Goal: Task Accomplishment & Management: Manage account settings

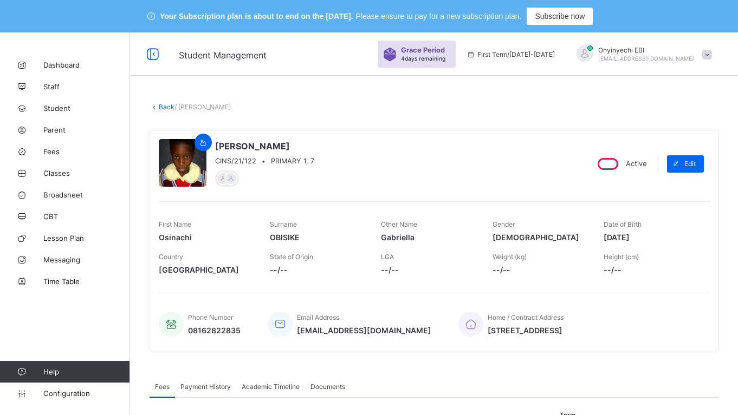
click at [326, 127] on div "[PERSON_NAME] CINS/21/122 • PRIMARY 1, 7 Active Edit First Name Osinachi Surnam…" at bounding box center [433, 241] width 569 height 238
click at [220, 387] on span "Payment History" at bounding box center [205, 387] width 50 height 8
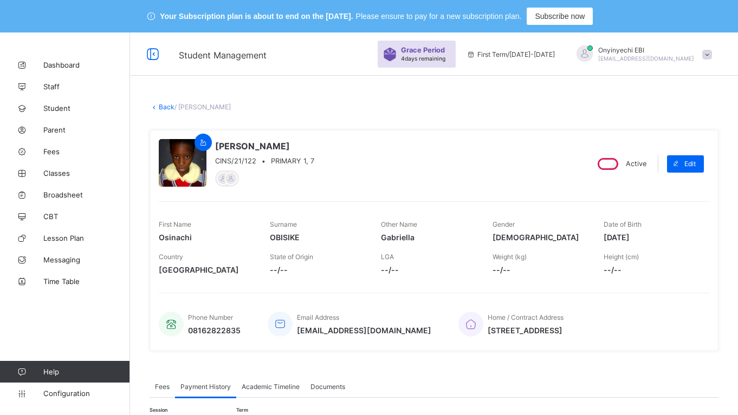
click at [220, 387] on span "Payment History" at bounding box center [205, 387] width 50 height 8
click at [483, 261] on div "Country [GEOGRAPHIC_DATA] State of Origin --/-- LGA --/-- Weight (kg) --/-- Hei…" at bounding box center [434, 264] width 550 height 32
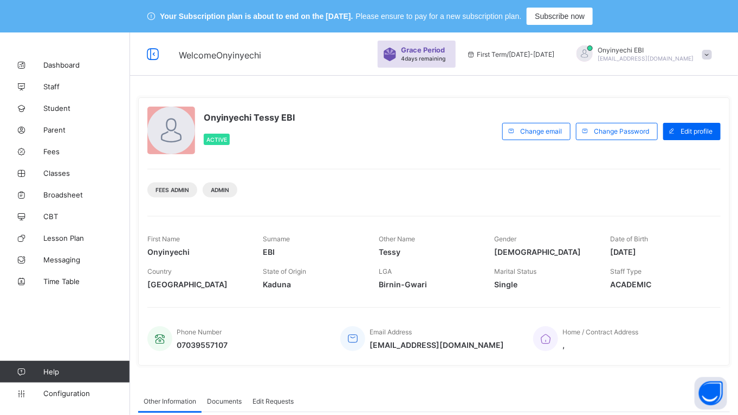
click at [712, 57] on span at bounding box center [707, 55] width 10 height 10
click at [712, 52] on span at bounding box center [707, 55] width 10 height 10
click at [712, 54] on span at bounding box center [707, 55] width 10 height 10
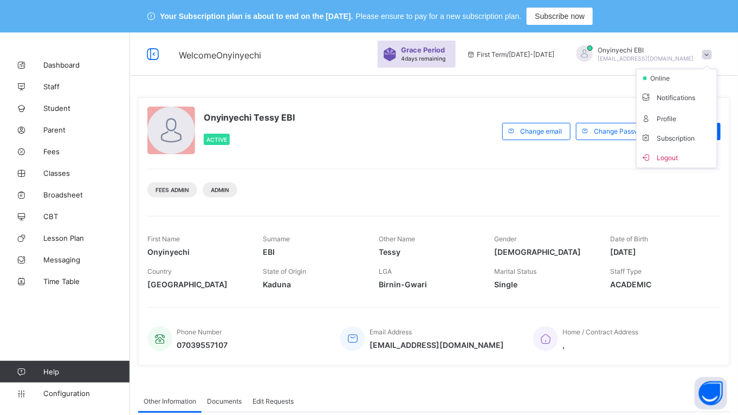
click at [712, 54] on span at bounding box center [707, 55] width 10 height 10
click at [712, 55] on span at bounding box center [707, 55] width 10 height 10
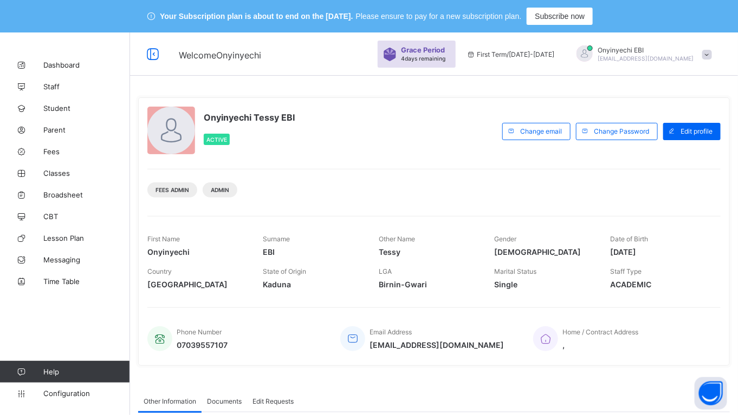
click at [712, 55] on span at bounding box center [707, 55] width 10 height 10
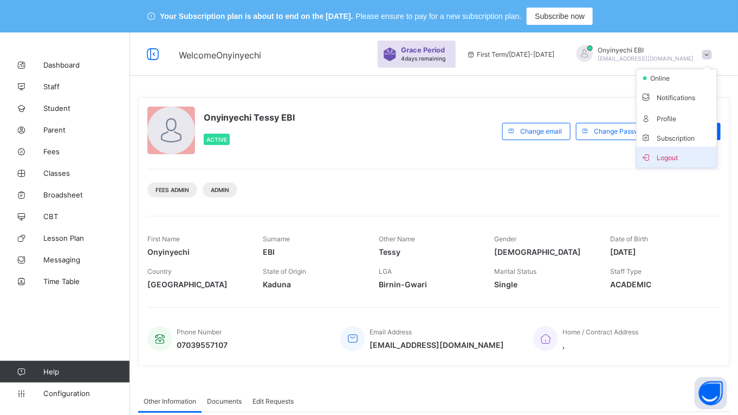
click at [689, 163] on span "Logout" at bounding box center [676, 157] width 71 height 12
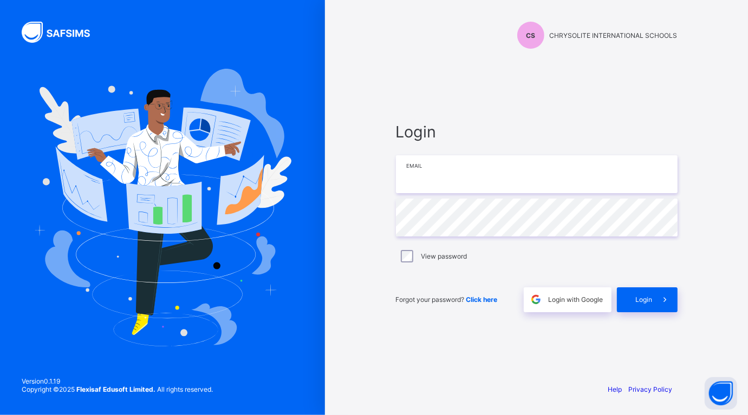
click at [483, 190] on input "email" at bounding box center [537, 174] width 282 height 38
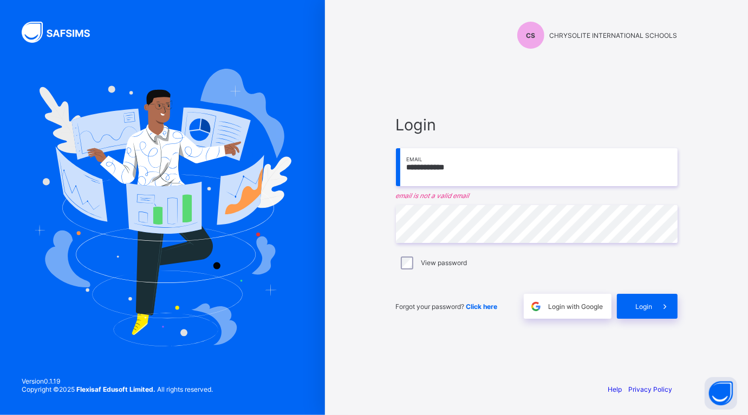
click at [478, 158] on input "**********" at bounding box center [537, 167] width 282 height 38
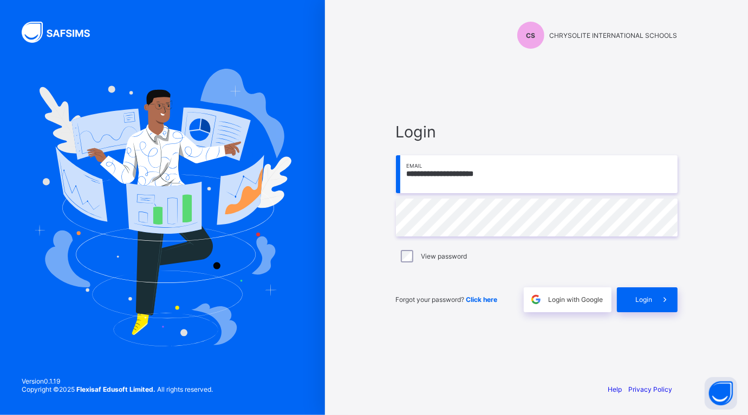
type input "**********"
click at [638, 303] on span "Login" at bounding box center [644, 300] width 17 height 8
click at [643, 302] on div "Login" at bounding box center [647, 300] width 61 height 25
click at [643, 302] on span "Login" at bounding box center [644, 300] width 17 height 8
click at [643, 302] on div "Login" at bounding box center [647, 300] width 61 height 25
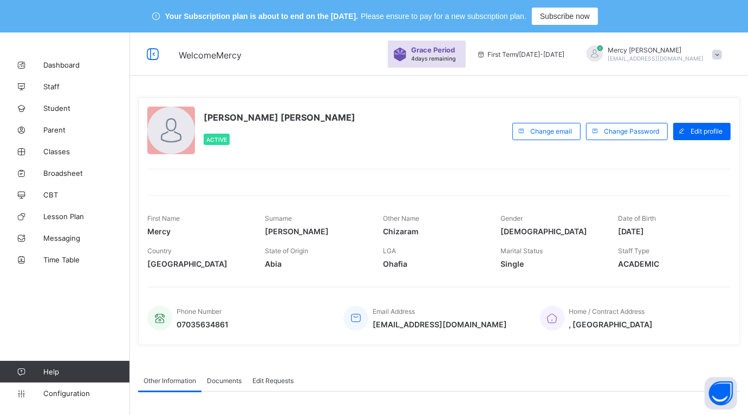
click at [643, 302] on div "Home / Contract Address , PORTHARCOURT" at bounding box center [630, 319] width 180 height 36
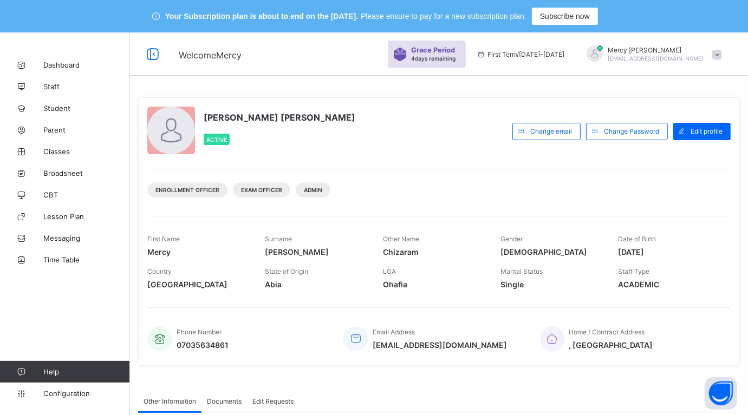
drag, startPoint x: 643, startPoint y: 302, endPoint x: 637, endPoint y: 305, distance: 7.0
click at [637, 305] on div "Mercy Chizaram Kenneth Active Change email Change Password Edit profile Enrollm…" at bounding box center [439, 231] width 602 height 269
drag, startPoint x: 637, startPoint y: 305, endPoint x: 636, endPoint y: 296, distance: 8.7
click at [636, 296] on div "Mercy Chizaram Kenneth Active Change email Change Password Edit profile Enrollm…" at bounding box center [439, 231] width 602 height 269
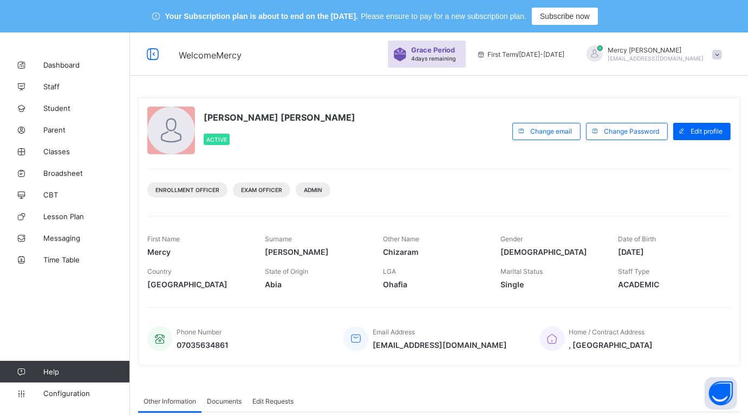
click at [636, 296] on div "Mercy Chizaram Kenneth Active Change email Change Password Edit profile Enrollm…" at bounding box center [439, 231] width 602 height 269
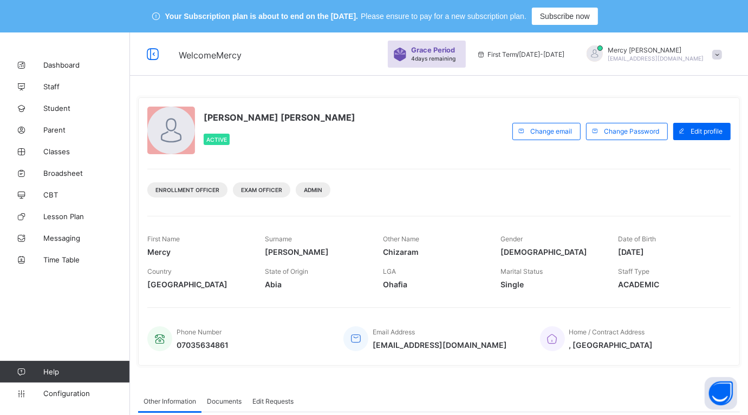
click at [636, 296] on div "Mercy Chizaram Kenneth Active Change email Change Password Edit profile Enrollm…" at bounding box center [439, 231] width 602 height 269
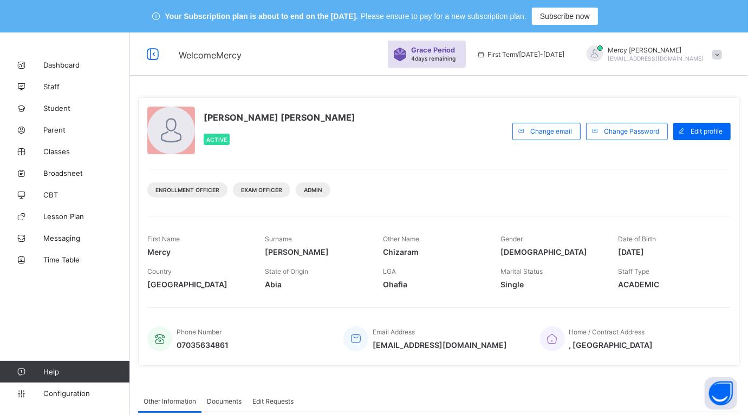
click at [636, 296] on div "Mercy Chizaram Kenneth Active Change email Change Password Edit profile Enrollm…" at bounding box center [439, 231] width 602 height 269
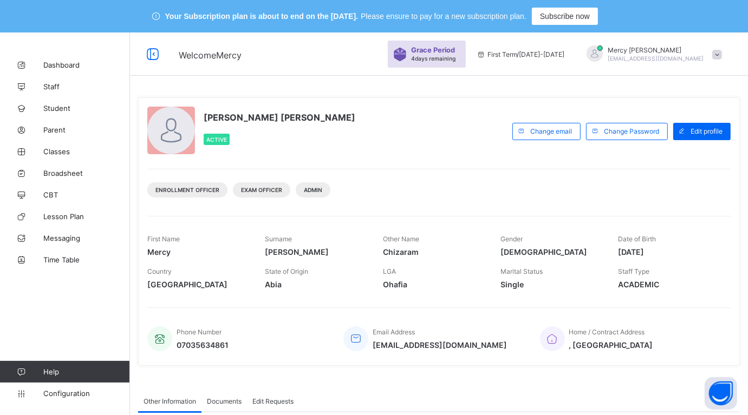
click at [636, 296] on div "Mercy Chizaram Kenneth Active Change email Change Password Edit profile Enrollm…" at bounding box center [439, 231] width 602 height 269
click at [646, 298] on div "Mercy Chizaram Kenneth Active Change email Change Password Edit profile Enrollm…" at bounding box center [439, 231] width 602 height 269
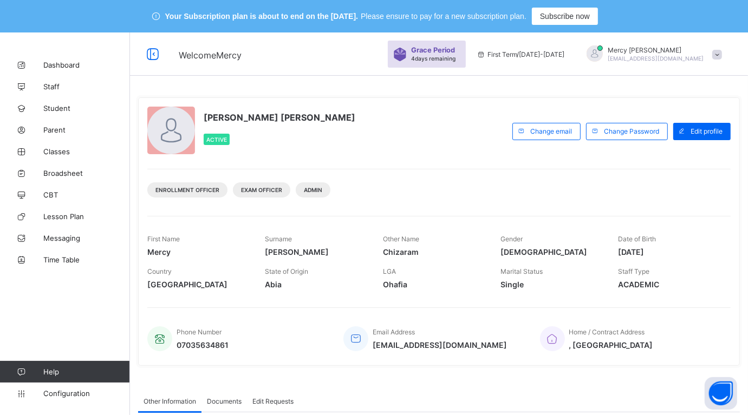
click at [646, 298] on div "Mercy Chizaram Kenneth Active Change email Change Password Edit profile Enrollm…" at bounding box center [439, 231] width 602 height 269
click at [642, 300] on div "Mercy Chizaram Kenneth Active Change email Change Password Edit profile Enrollm…" at bounding box center [439, 231] width 602 height 269
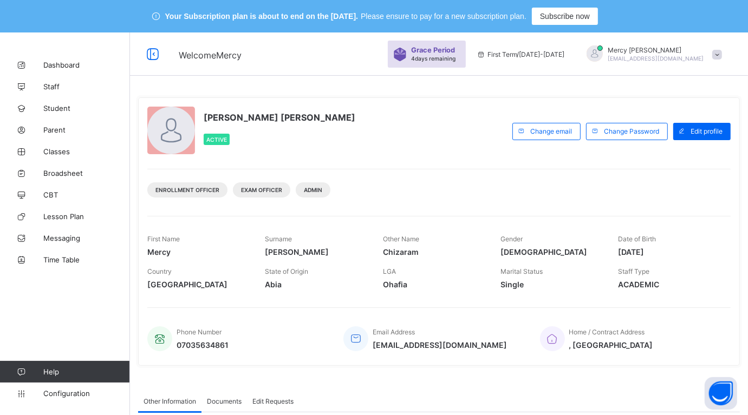
click at [642, 300] on div "Mercy Chizaram Kenneth Active Change email Change Password Edit profile Enrollm…" at bounding box center [439, 231] width 602 height 269
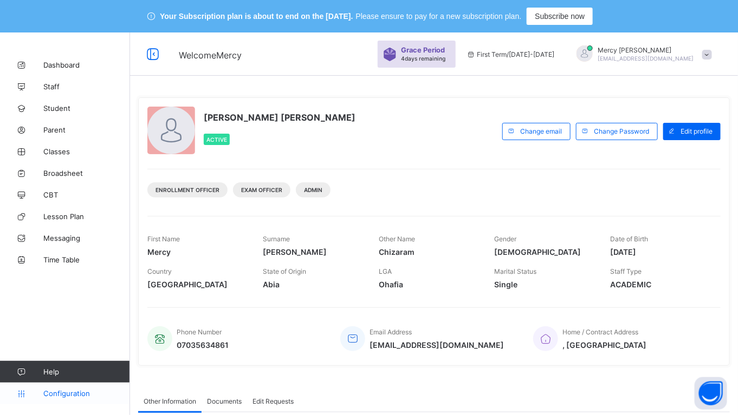
click at [61, 394] on span "Configuration" at bounding box center [86, 393] width 86 height 9
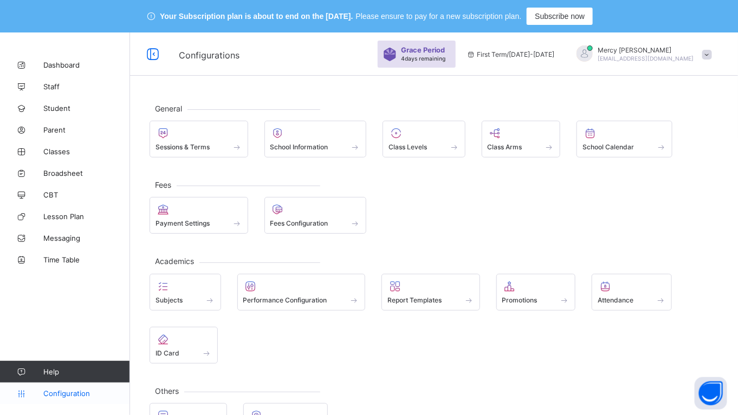
click at [61, 394] on span "Configuration" at bounding box center [86, 393] width 86 height 9
click at [61, 392] on span "Configuration" at bounding box center [86, 393] width 86 height 9
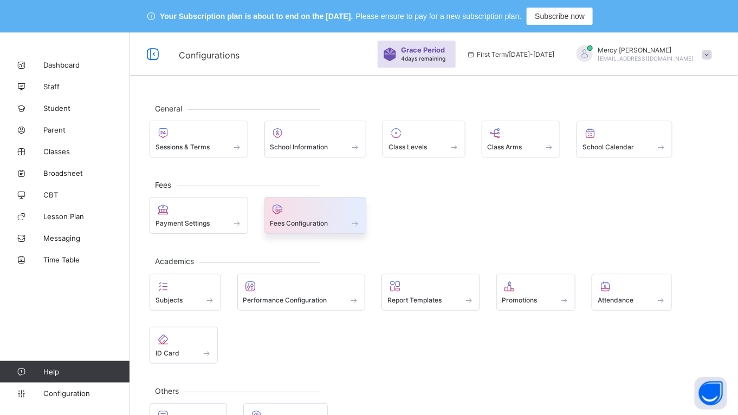
click at [302, 216] on div at bounding box center [315, 209] width 90 height 13
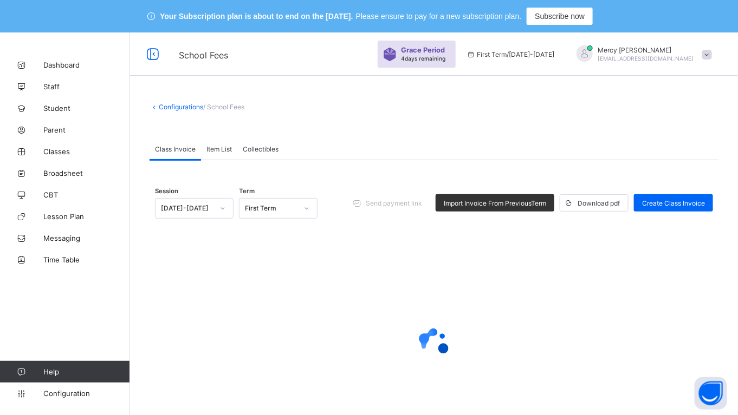
click at [320, 227] on div "Session 2025-2026 Term First Term Send payment link Import Invoice From Previou…" at bounding box center [434, 203] width 558 height 53
click at [331, 225] on div "Session 2025-2026 Term First Term Send payment link Import Invoice From Previou…" at bounding box center [434, 203] width 558 height 53
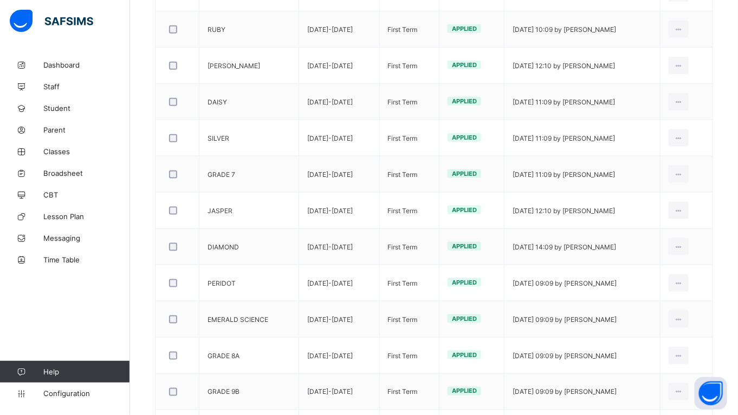
scroll to position [97, 0]
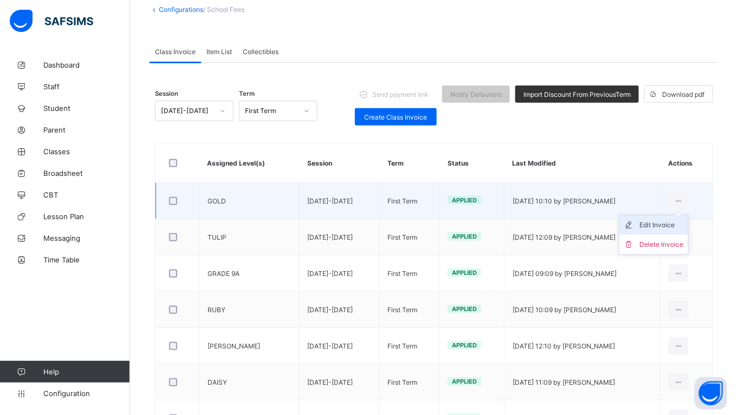
click at [661, 223] on div "Edit Invoice" at bounding box center [662, 225] width 44 height 11
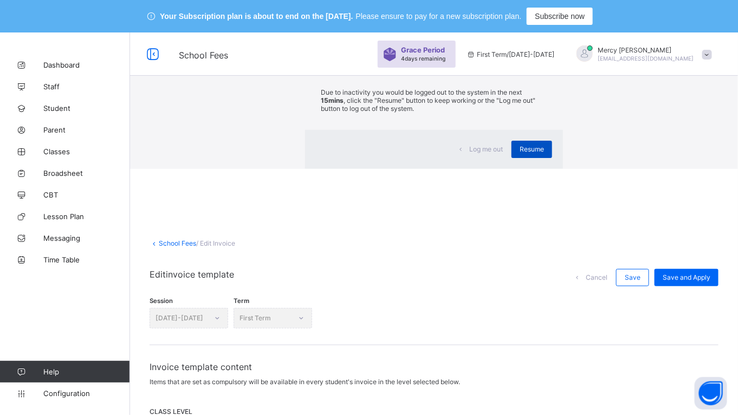
click at [511, 158] on div "Resume" at bounding box center [531, 149] width 41 height 17
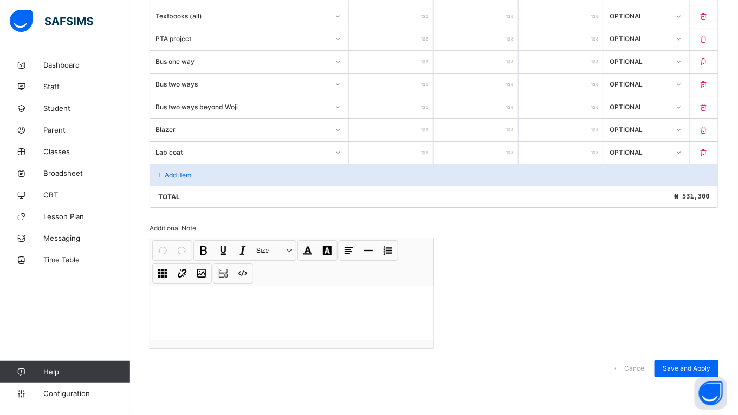
scroll to position [1273, 0]
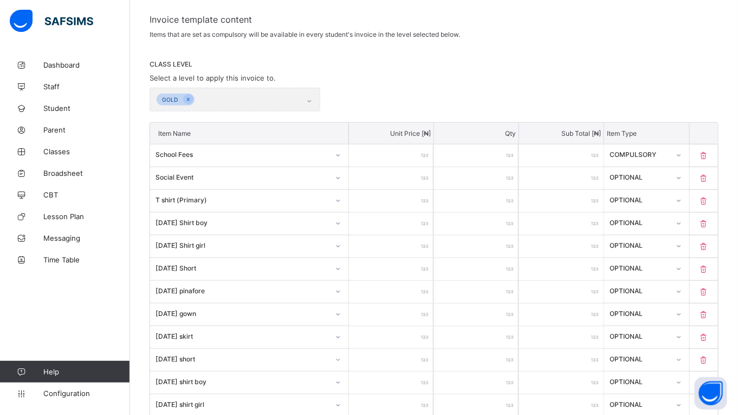
scroll to position [354, 0]
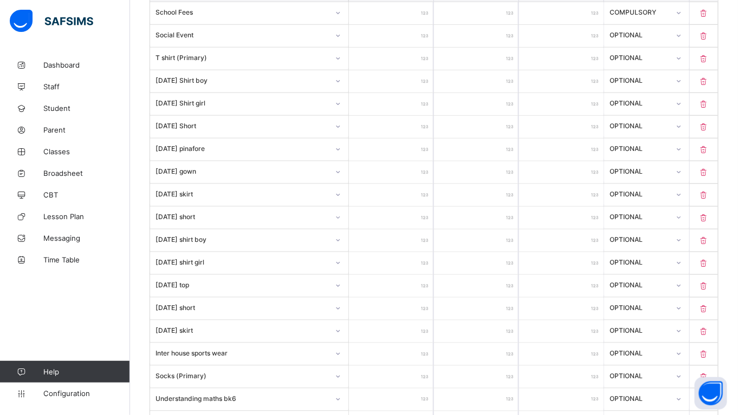
drag, startPoint x: 743, startPoint y: 107, endPoint x: 509, endPoint y: 262, distance: 280.2
click at [461, 76] on input "*" at bounding box center [476, 81] width 84 height 22
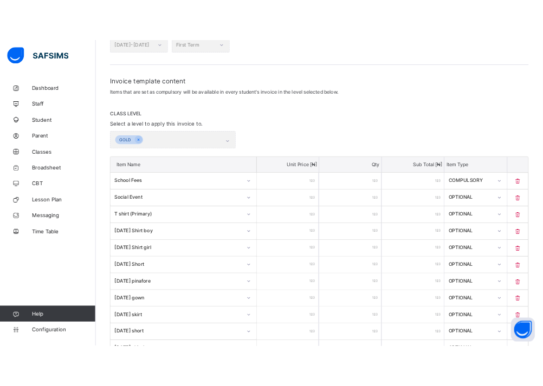
scroll to position [0, 0]
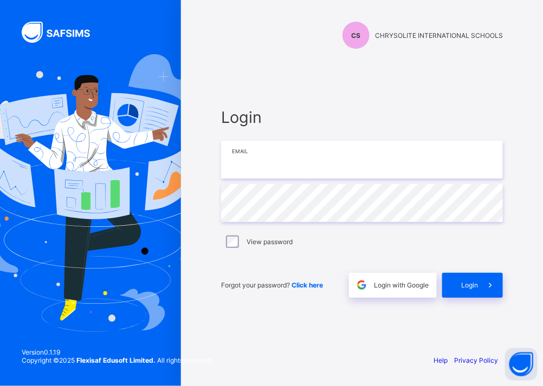
click at [257, 175] on input "email" at bounding box center [362, 160] width 282 height 38
type input "**********"
click at [478, 275] on span at bounding box center [490, 285] width 25 height 25
click at [242, 161] on input "email" at bounding box center [362, 160] width 282 height 38
type input "**********"
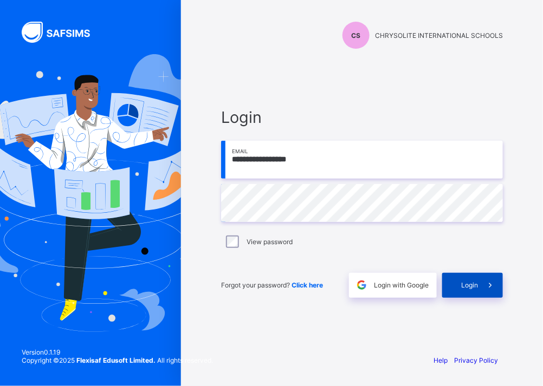
click at [454, 278] on div "Login" at bounding box center [472, 285] width 61 height 25
click at [276, 165] on input "email" at bounding box center [362, 160] width 282 height 38
type input "**********"
click at [469, 279] on div "Login" at bounding box center [472, 285] width 61 height 25
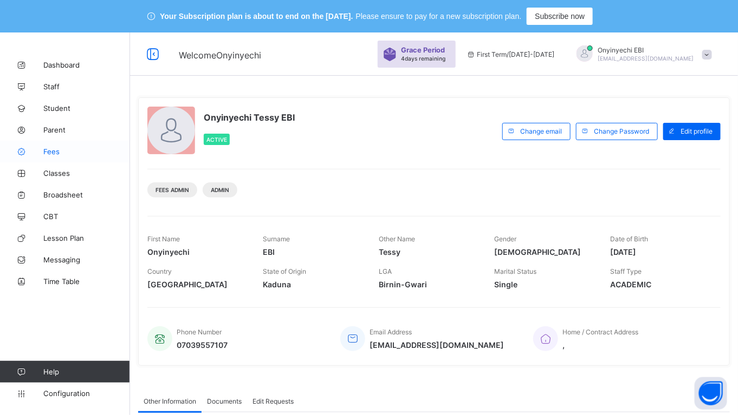
click at [47, 147] on span "Fees" at bounding box center [86, 151] width 87 height 9
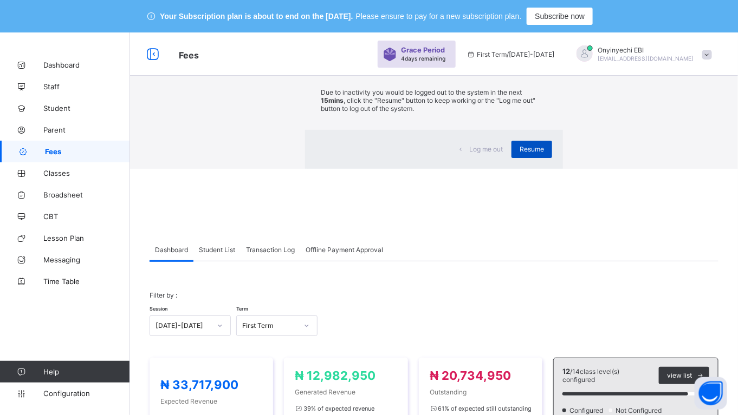
click at [511, 158] on div "Resume" at bounding box center [531, 149] width 41 height 17
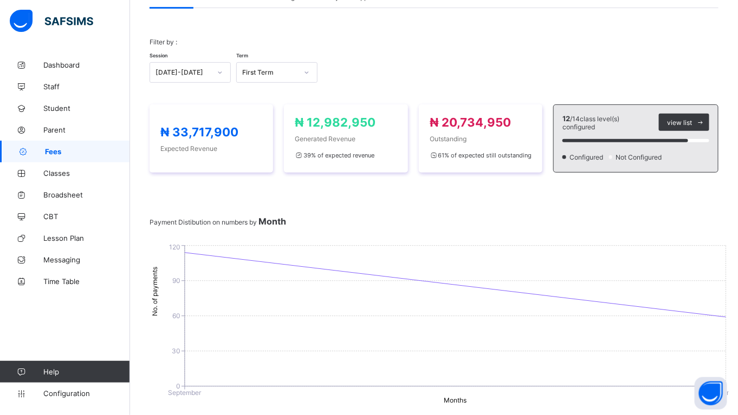
scroll to position [139, 0]
